Goal: Book appointment/travel/reservation

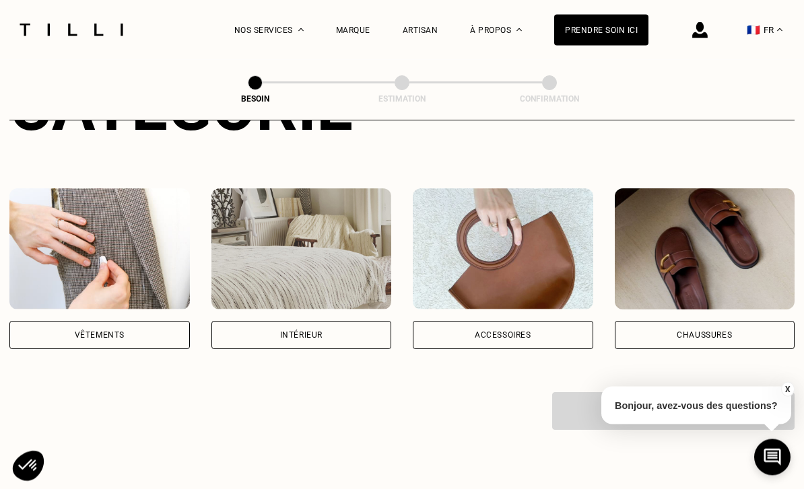
click at [77, 332] on div "Vêtements" at bounding box center [100, 336] width 50 height 8
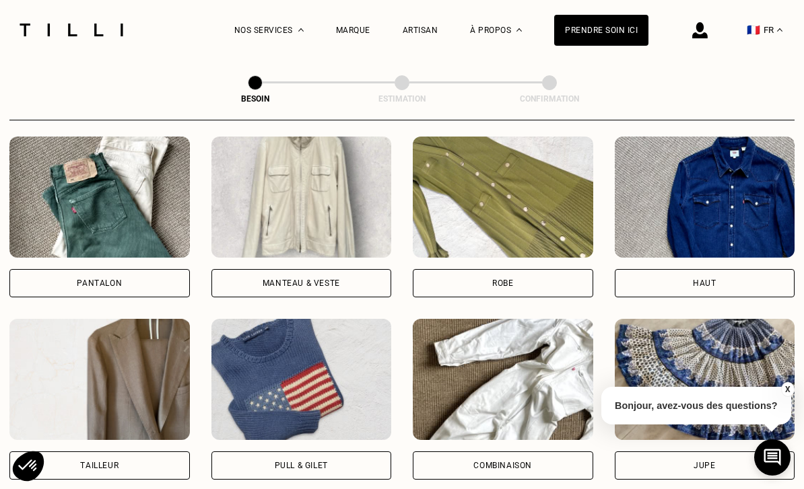
scroll to position [670, 0]
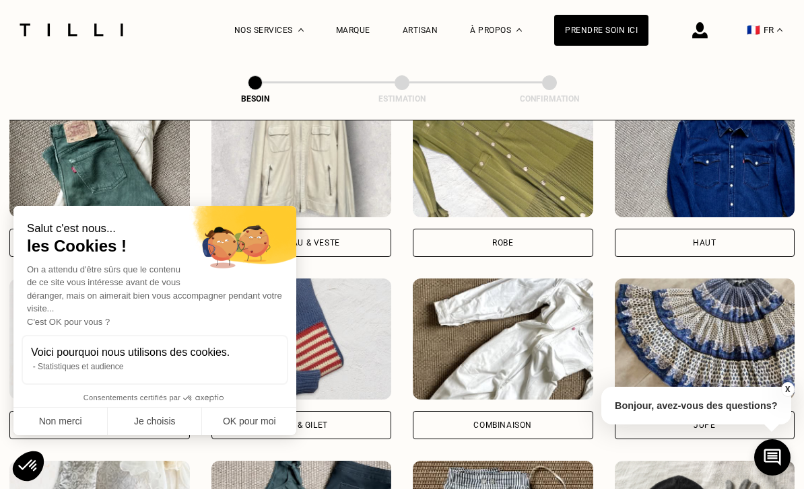
click at [671, 229] on div "Haut" at bounding box center [705, 243] width 180 height 28
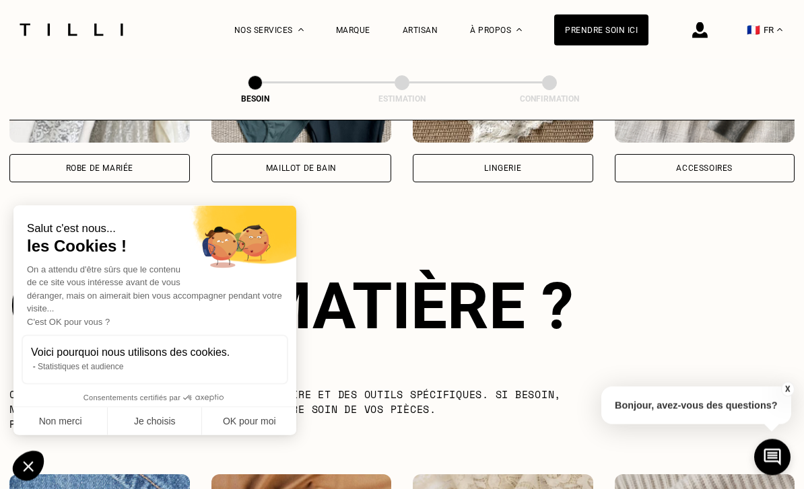
scroll to position [1171, 0]
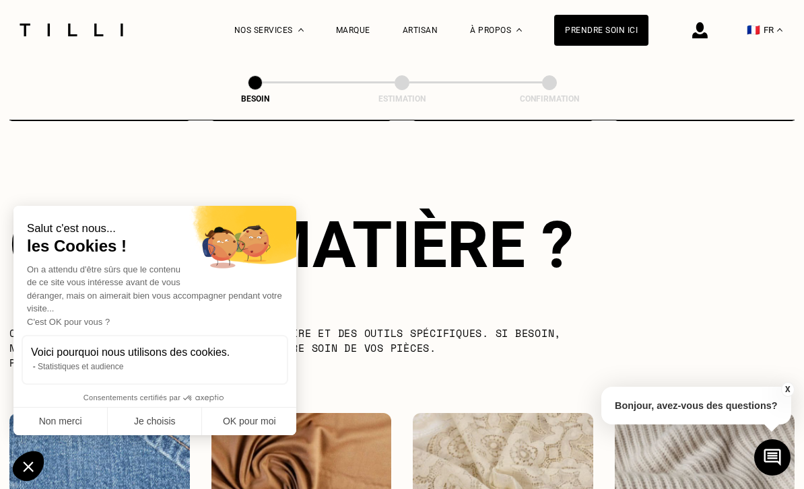
click at [48, 436] on button "Non merci" at bounding box center [60, 422] width 94 height 28
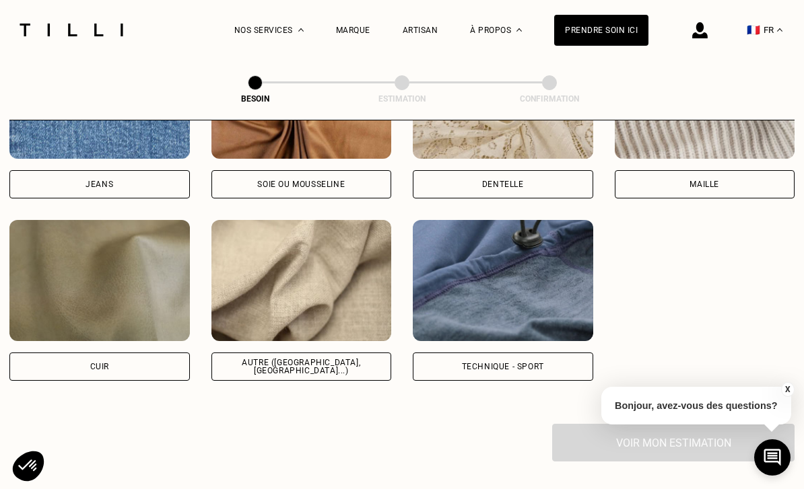
scroll to position [1583, 0]
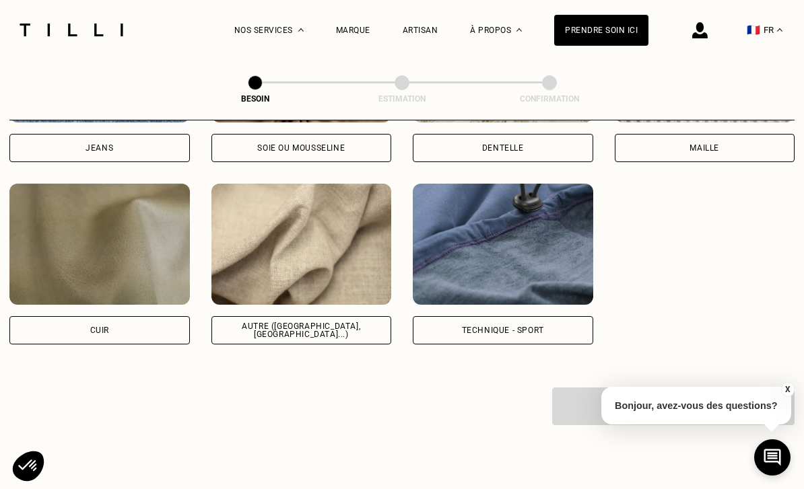
click at [256, 322] on div "Autre ([GEOGRAPHIC_DATA], [GEOGRAPHIC_DATA]...)" at bounding box center [302, 330] width 158 height 16
select select "FR"
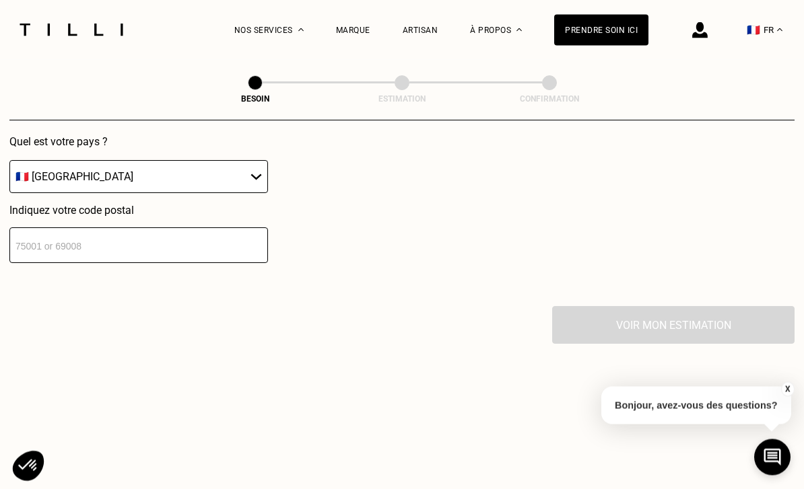
scroll to position [2003, 0]
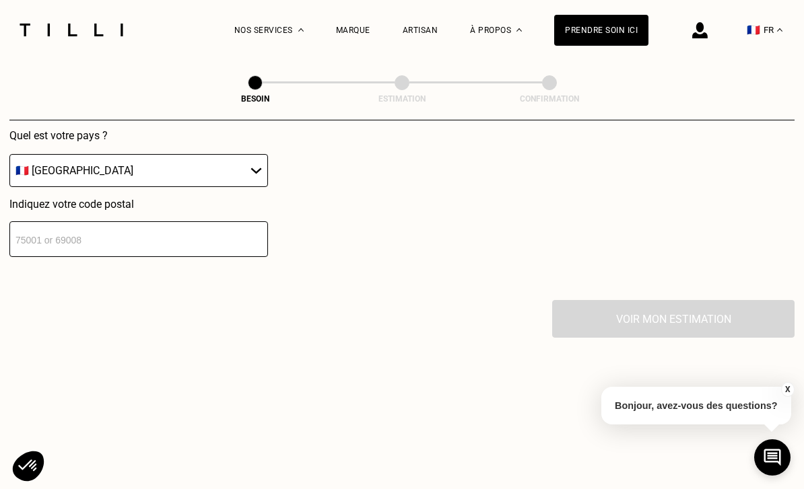
click at [48, 236] on input "number" at bounding box center [138, 239] width 258 height 36
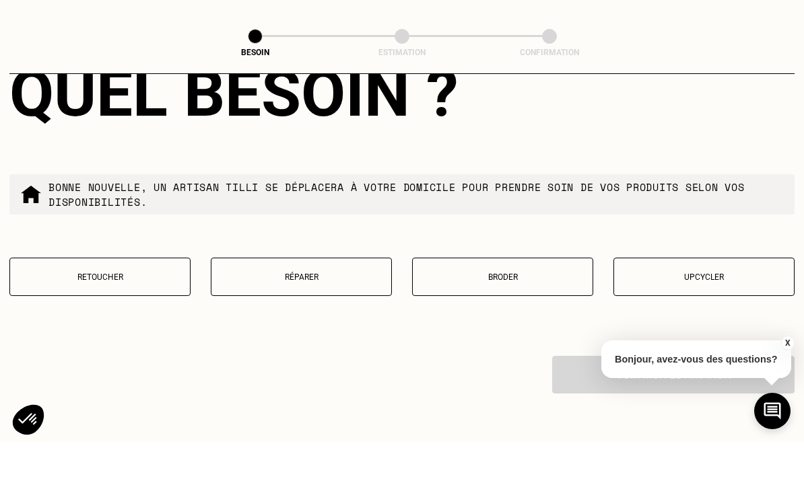
scroll to position [2246, 0]
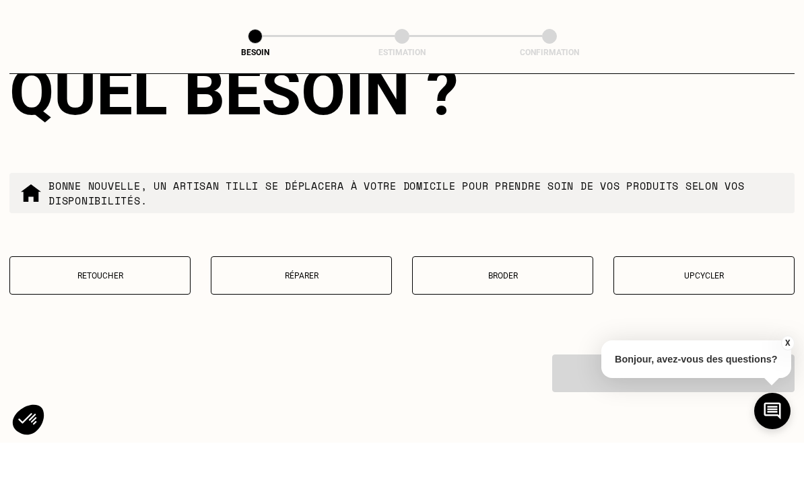
type input "67000"
click at [36, 303] on button "Retoucher" at bounding box center [99, 322] width 181 height 38
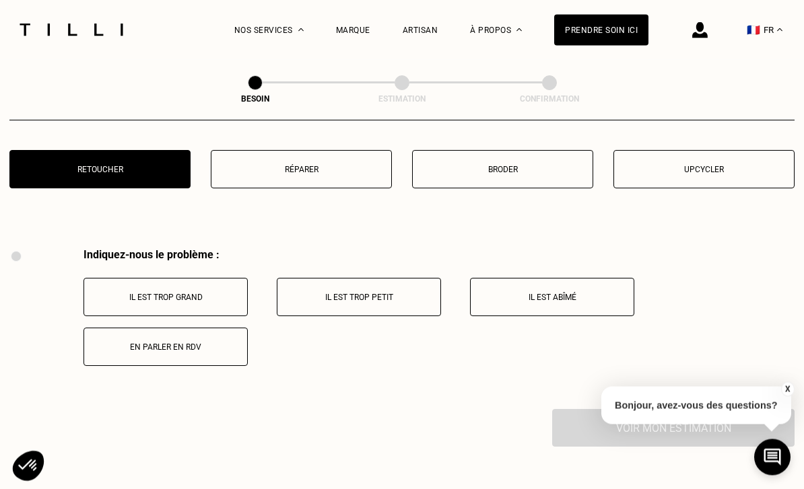
click at [246, 179] on button "Réparer" at bounding box center [301, 170] width 181 height 38
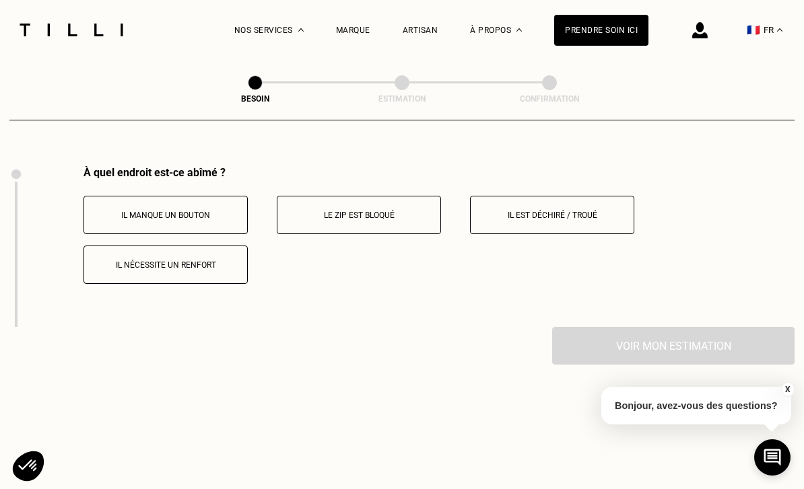
scroll to position [2496, 0]
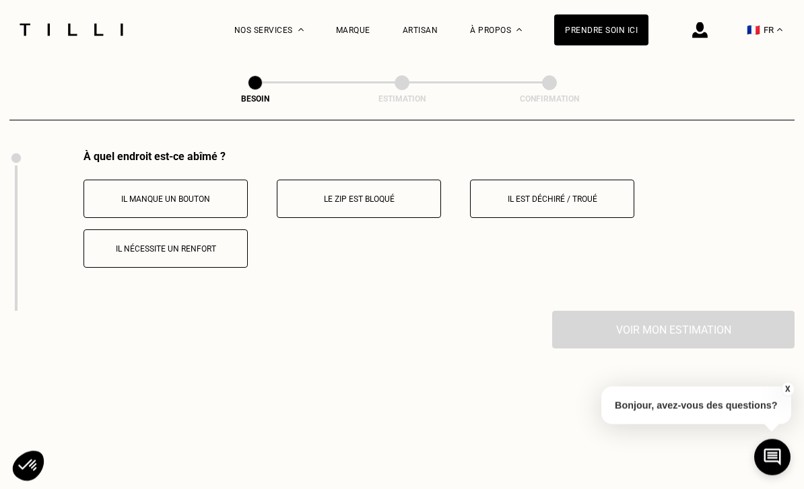
click at [127, 201] on p "Il manque un bouton" at bounding box center [165, 199] width 149 height 9
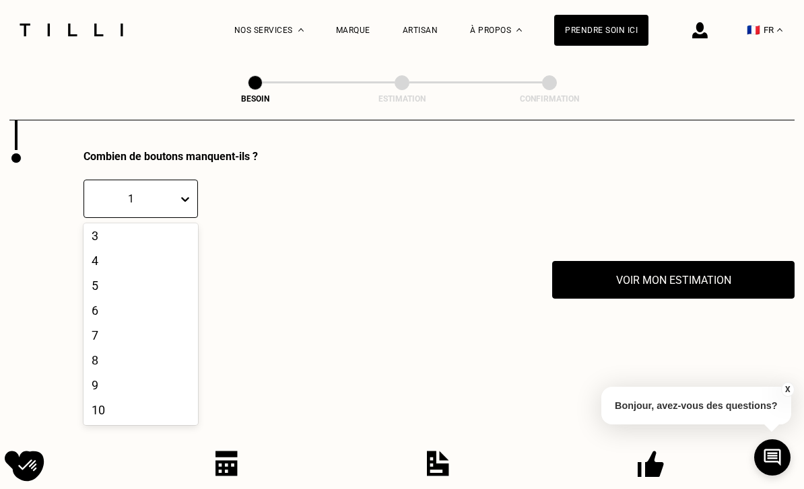
scroll to position [59, 0]
click at [97, 360] on div "8" at bounding box center [140, 360] width 114 height 25
click at [574, 273] on button "Voir mon estimation" at bounding box center [673, 280] width 242 height 38
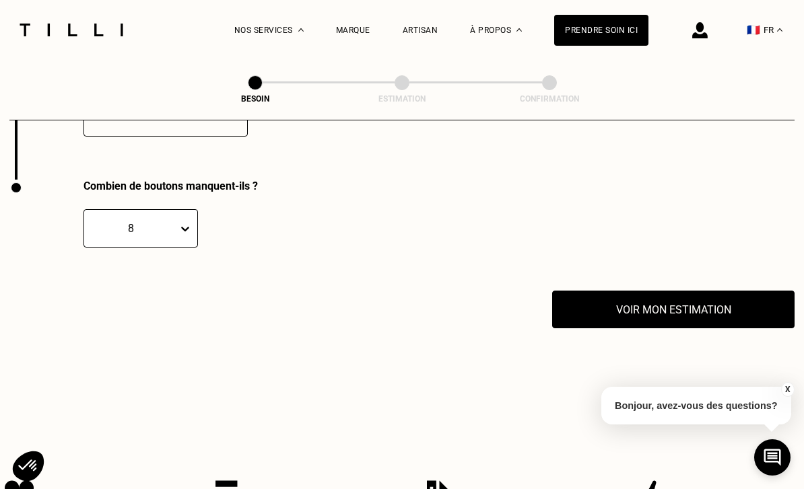
scroll to position [2567, 0]
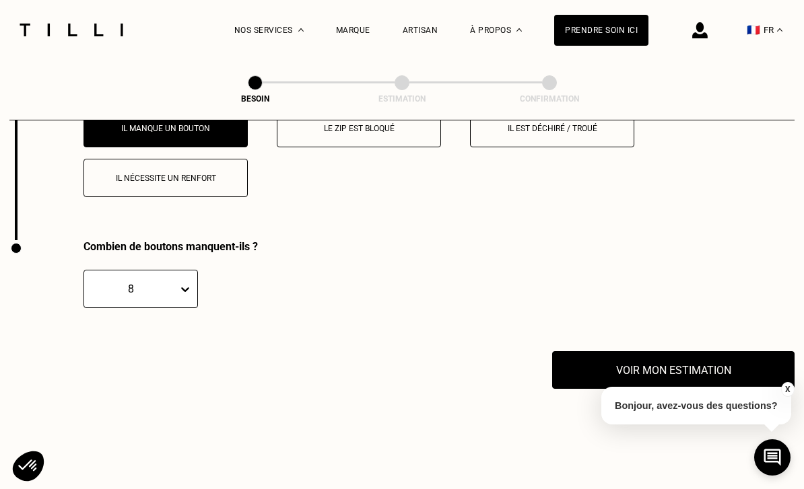
click at [594, 373] on button "Voir mon estimation" at bounding box center [673, 370] width 242 height 38
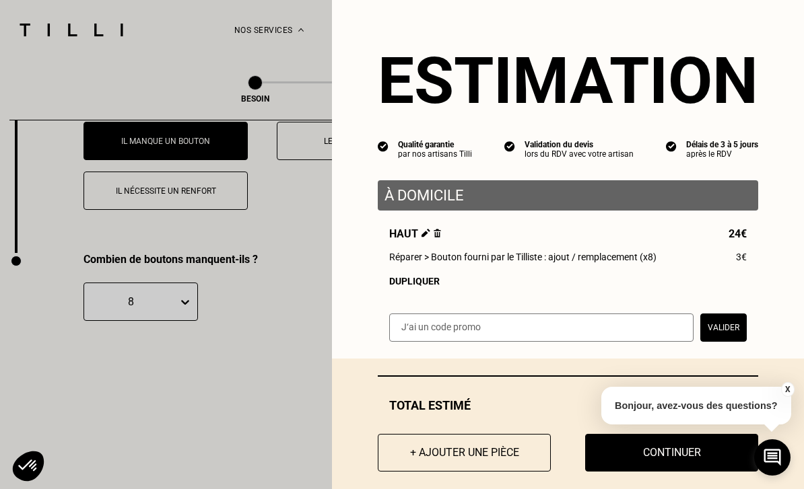
click at [602, 472] on button "Continuer" at bounding box center [671, 453] width 173 height 38
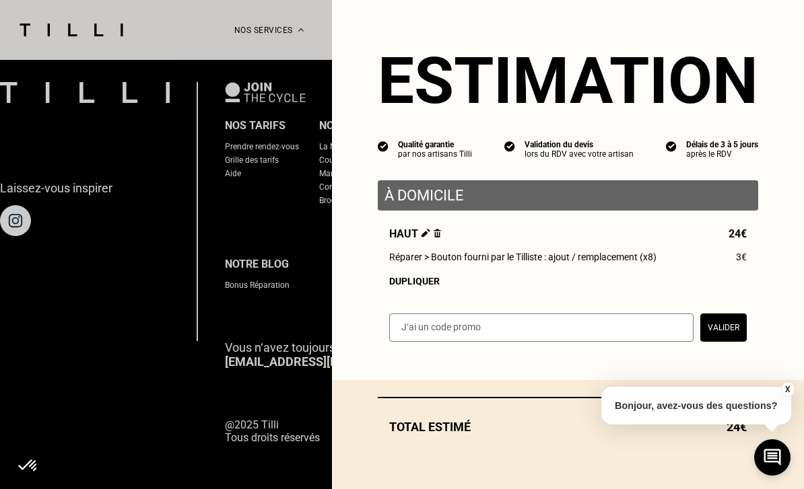
scroll to position [831, 0]
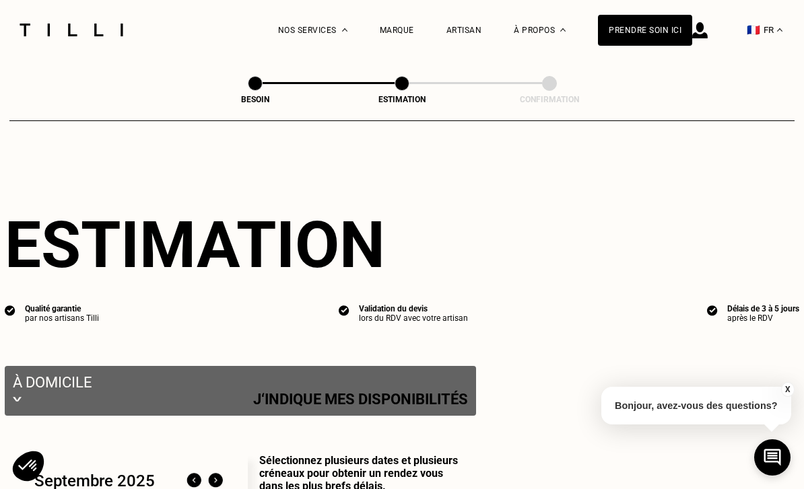
select select "FR"
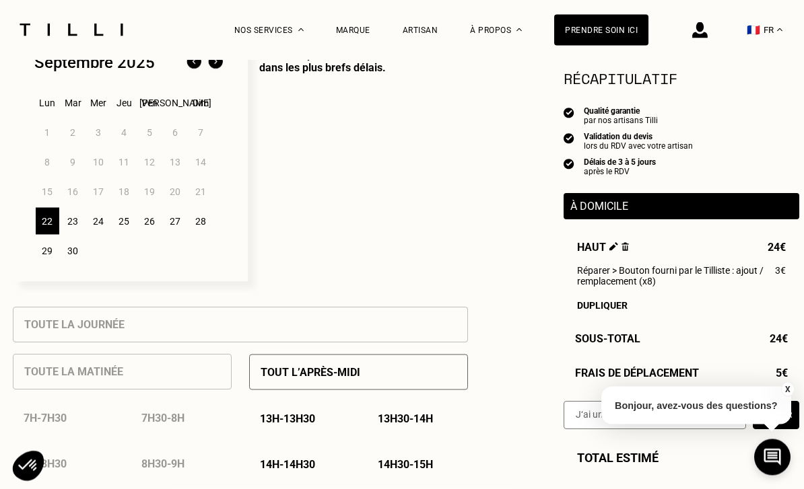
scroll to position [380, 0]
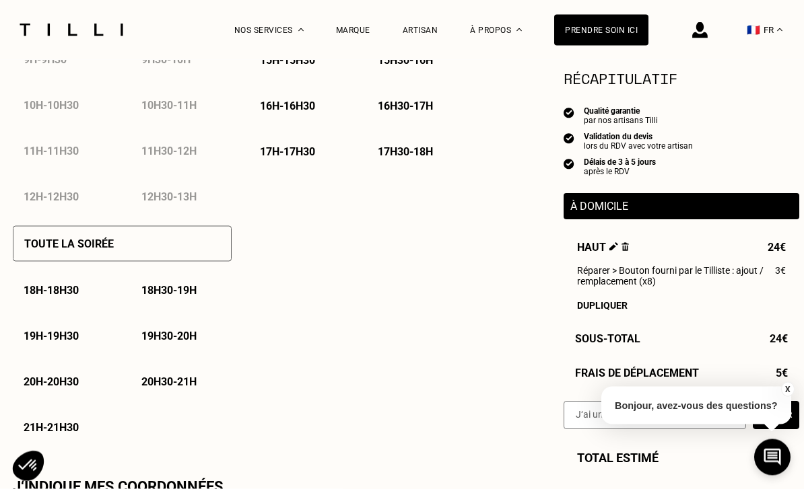
click at [785, 397] on button "X" at bounding box center [786, 389] width 13 height 15
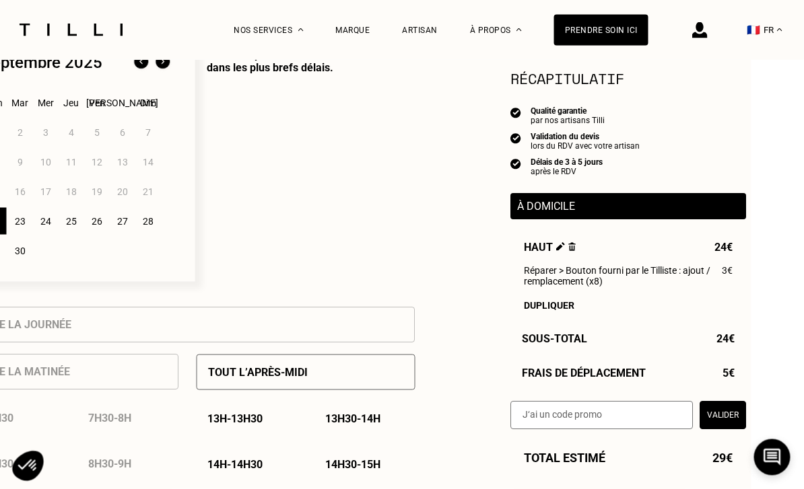
scroll to position [382, 24]
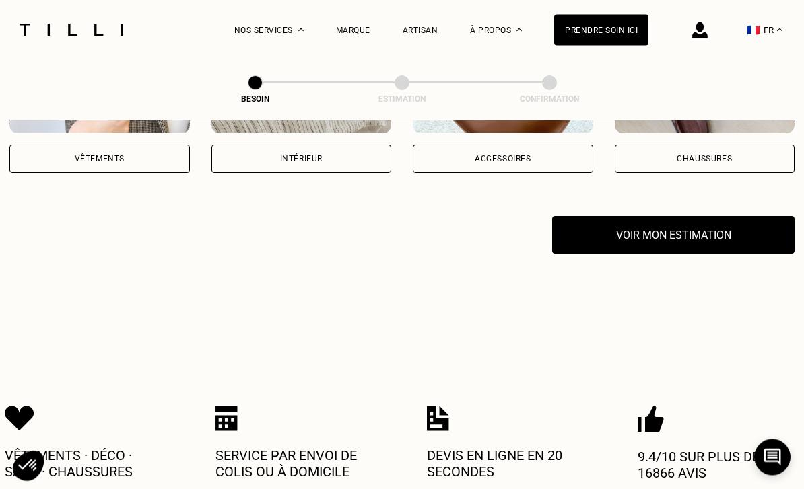
scroll to position [361, 0]
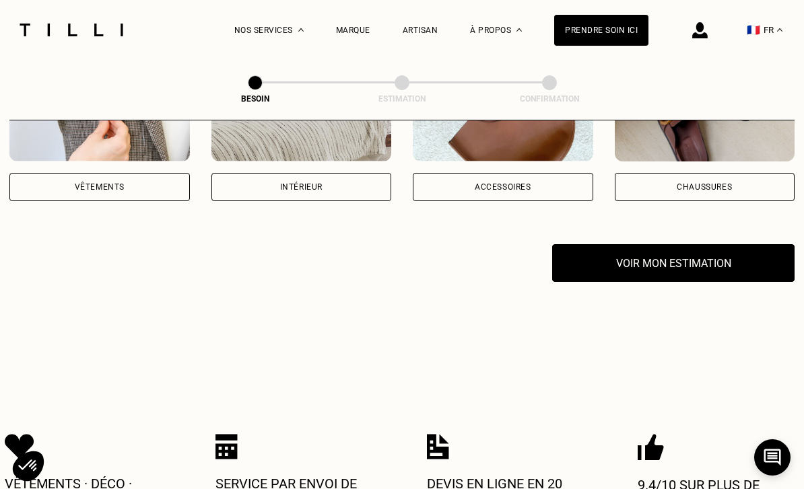
click at [93, 183] on div "Vêtements" at bounding box center [100, 187] width 50 height 8
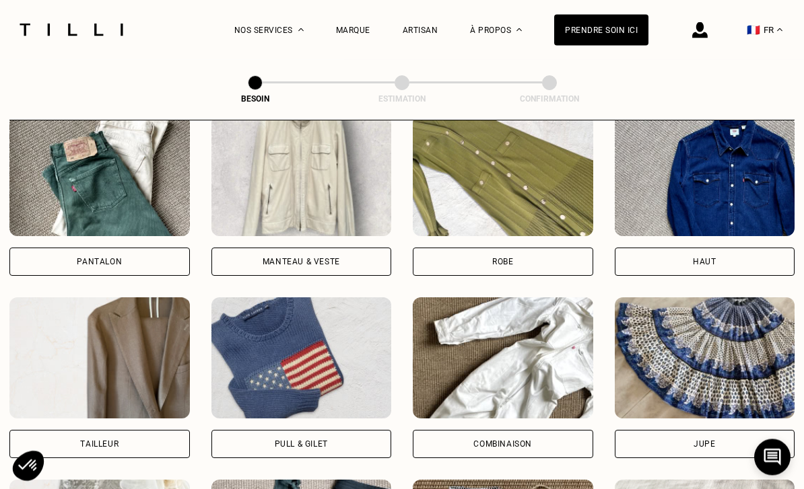
scroll to position [663, 0]
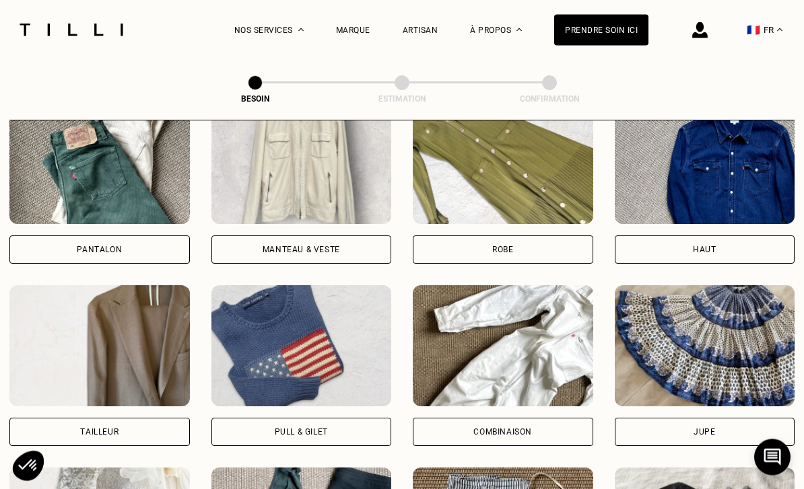
click at [237, 236] on div "Manteau & Veste" at bounding box center [301, 250] width 180 height 28
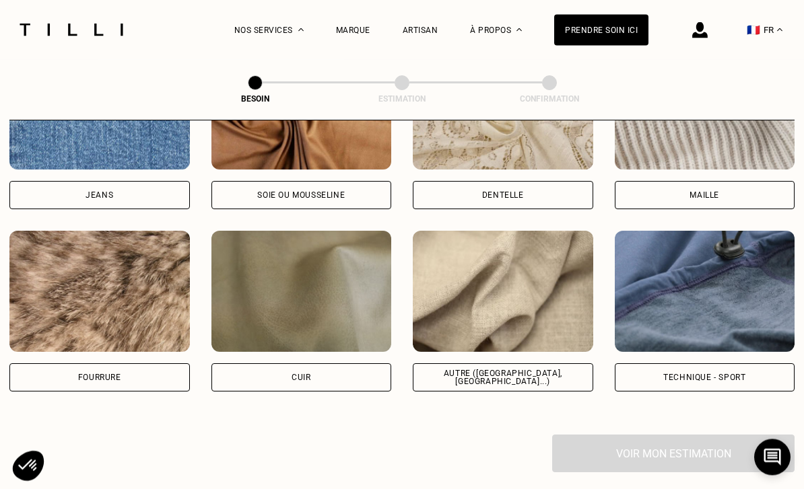
click at [485, 370] on div "Autre ([GEOGRAPHIC_DATA], [GEOGRAPHIC_DATA]...)" at bounding box center [503, 378] width 158 height 16
select select "FR"
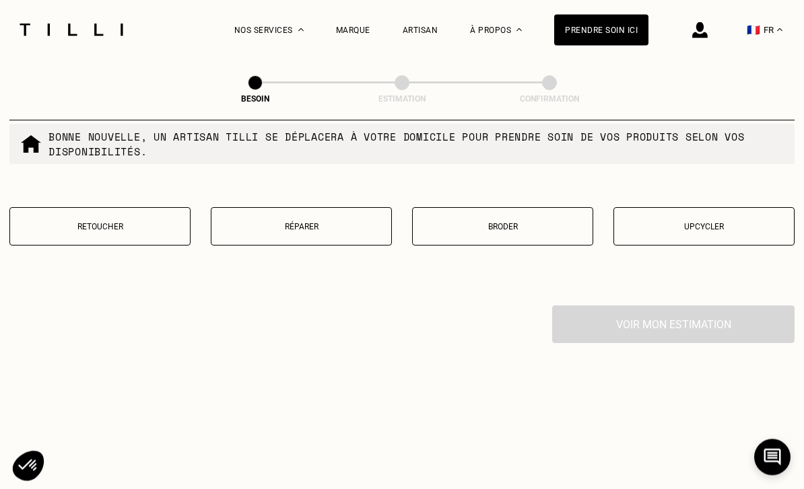
click at [258, 227] on p "Réparer" at bounding box center [301, 227] width 166 height 9
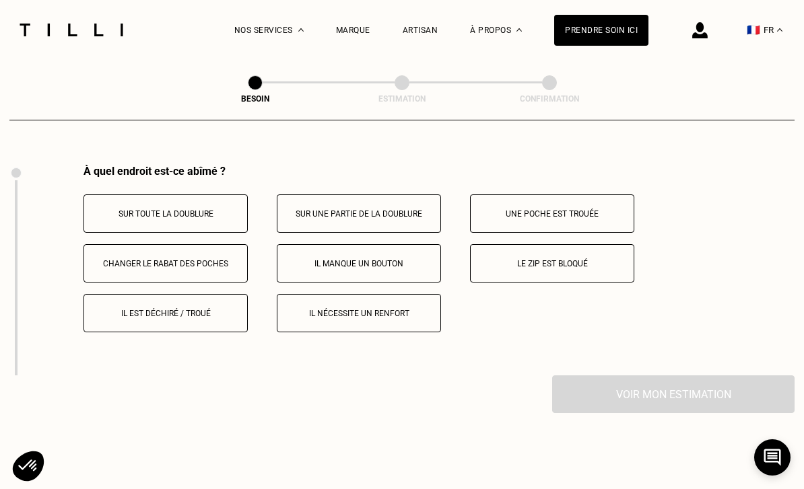
scroll to position [2496, 0]
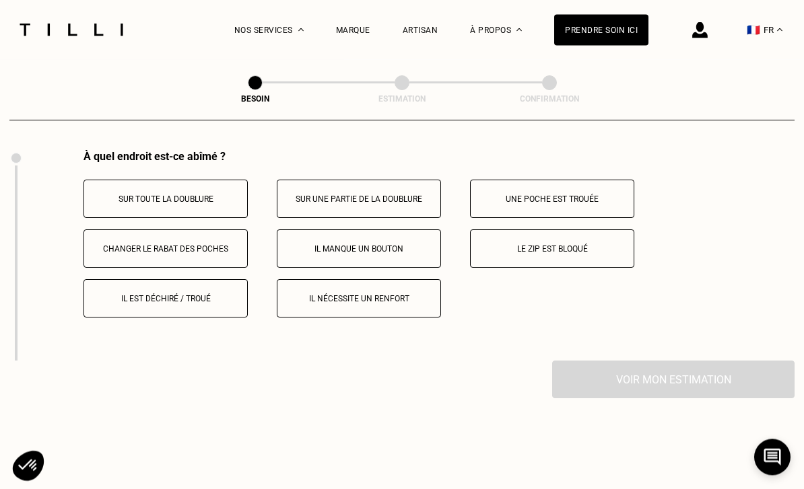
click at [306, 248] on p "Il manque un bouton" at bounding box center [358, 249] width 149 height 9
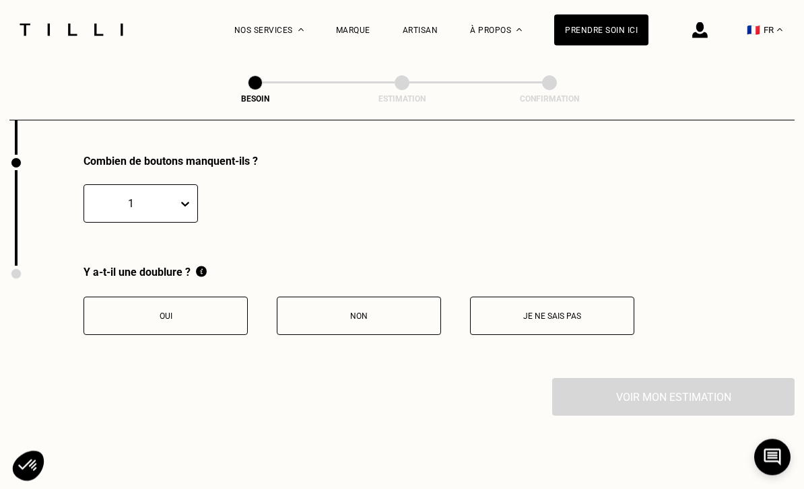
click at [322, 318] on p "Non" at bounding box center [358, 316] width 149 height 9
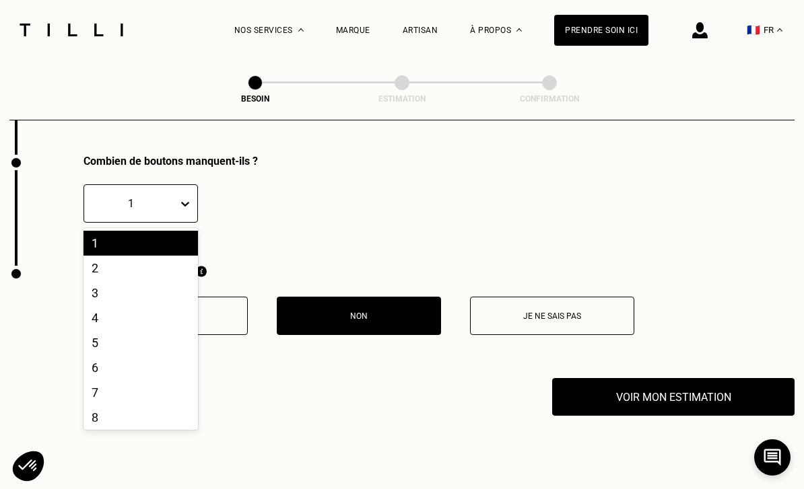
click at [93, 423] on div "8" at bounding box center [140, 417] width 114 height 25
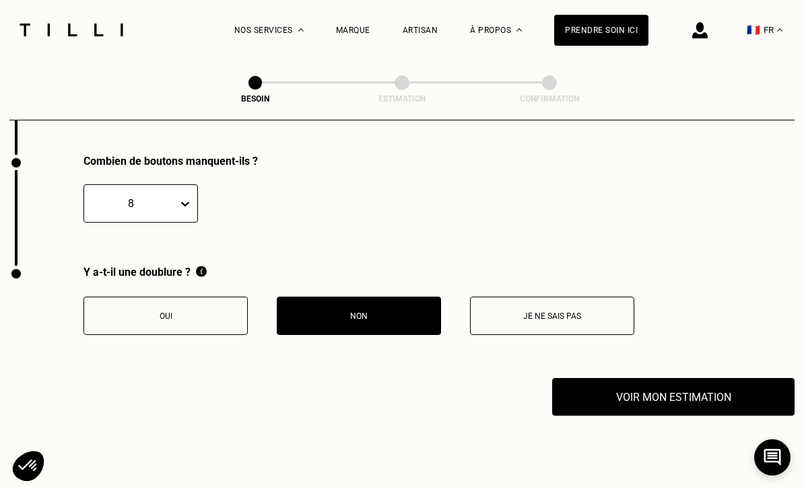
click at [630, 394] on button "Voir mon estimation" at bounding box center [673, 397] width 242 height 38
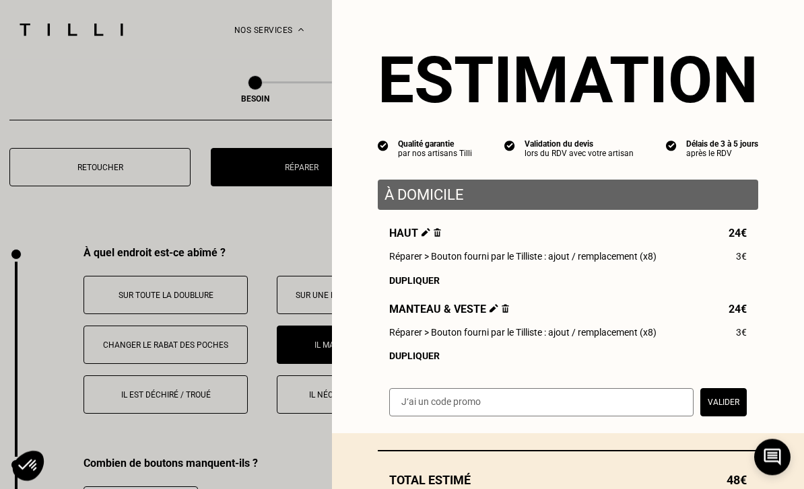
scroll to position [2400, 0]
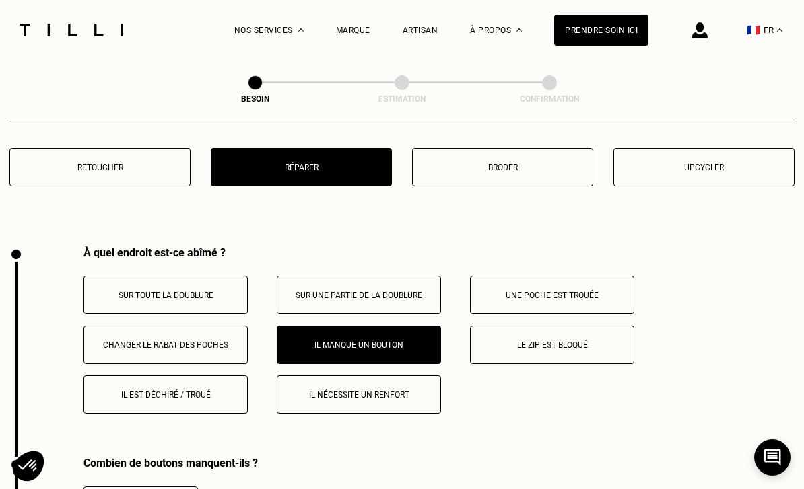
click at [68, 35] on img at bounding box center [71, 30] width 113 height 13
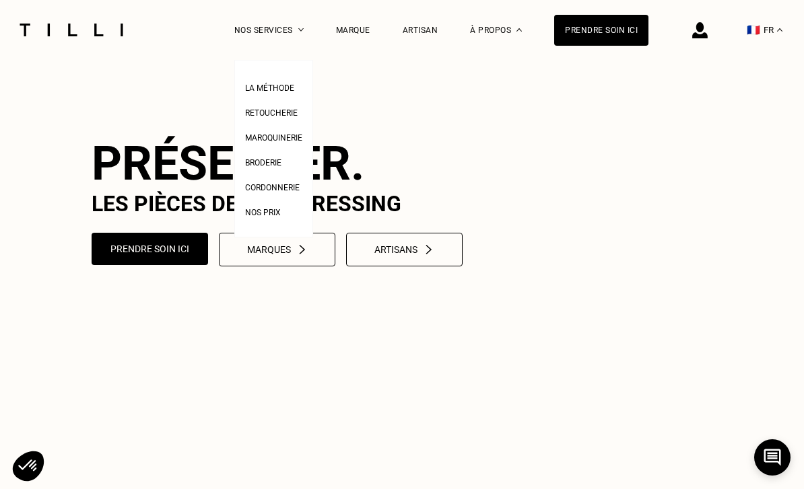
click at [258, 215] on span "Nos prix" at bounding box center [263, 212] width 36 height 9
select select "FR"
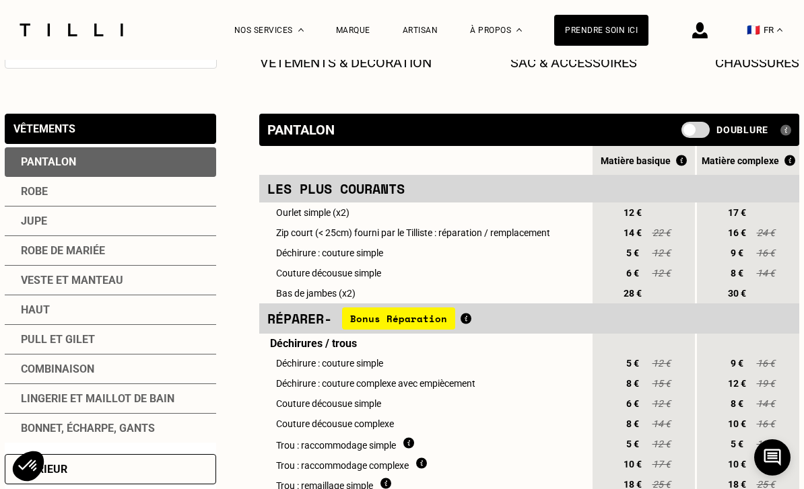
scroll to position [254, 0]
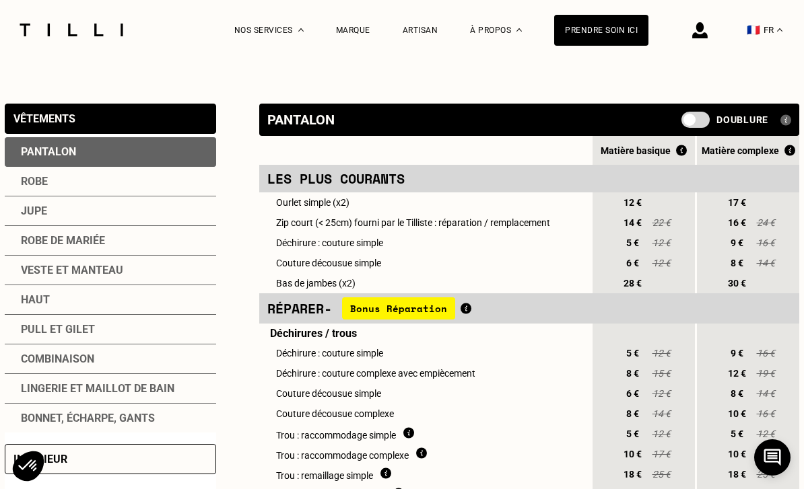
click at [24, 308] on div "Haut" at bounding box center [110, 300] width 211 height 30
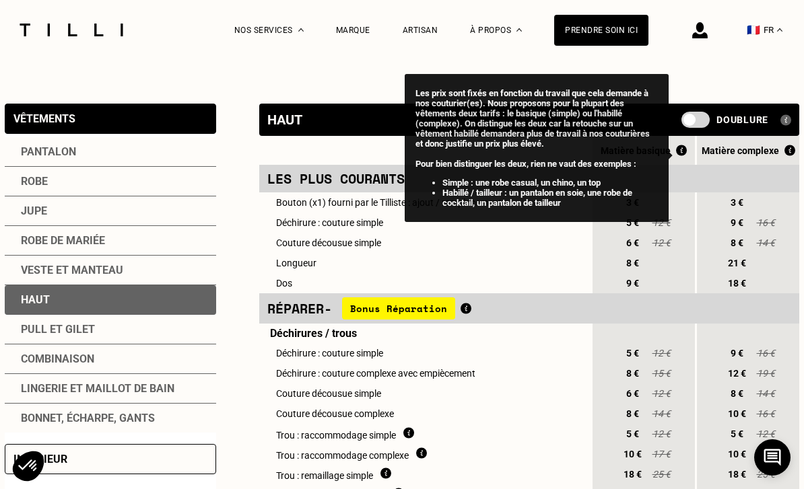
click at [676, 152] on img at bounding box center [681, 150] width 11 height 11
click at [486, 424] on td "Couture décousue complexe" at bounding box center [424, 414] width 331 height 20
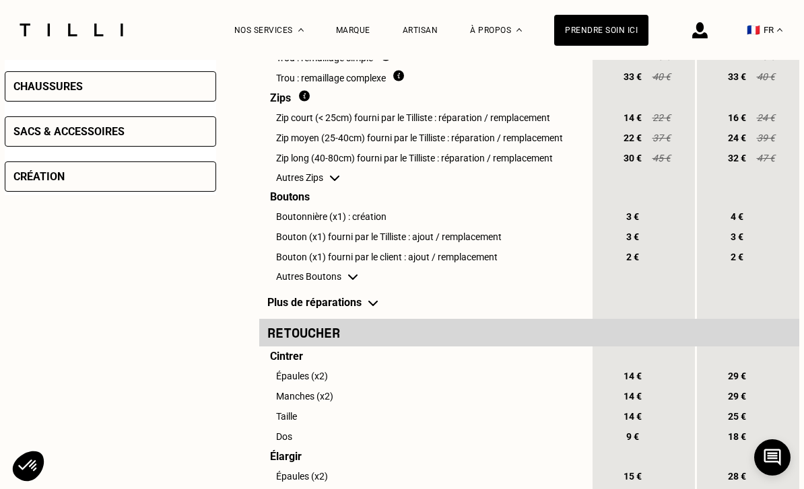
scroll to position [670, 0]
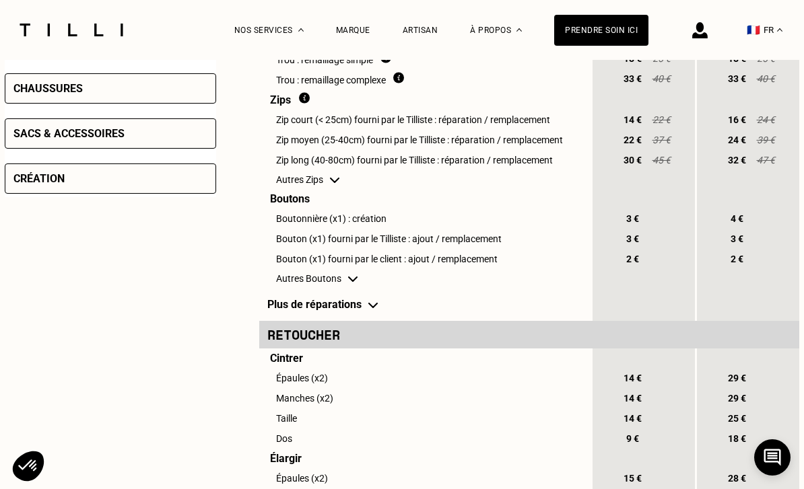
click at [344, 288] on td "Autres Boutons" at bounding box center [424, 278] width 331 height 19
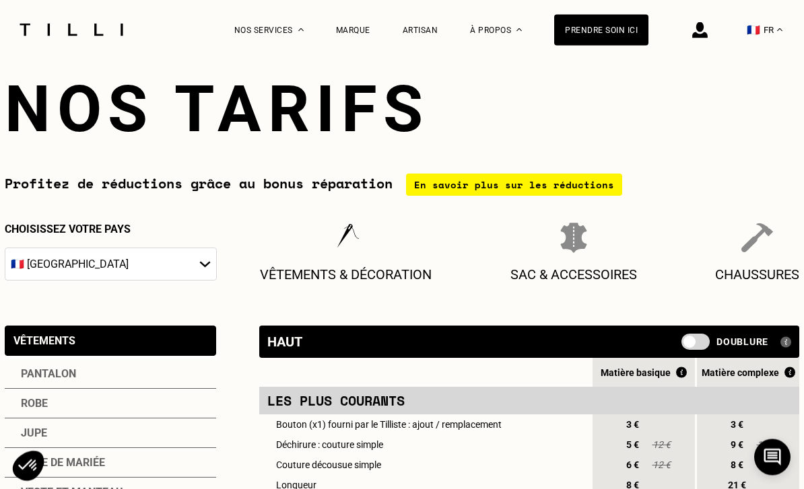
scroll to position [0, 0]
